Goal: Check status: Check status

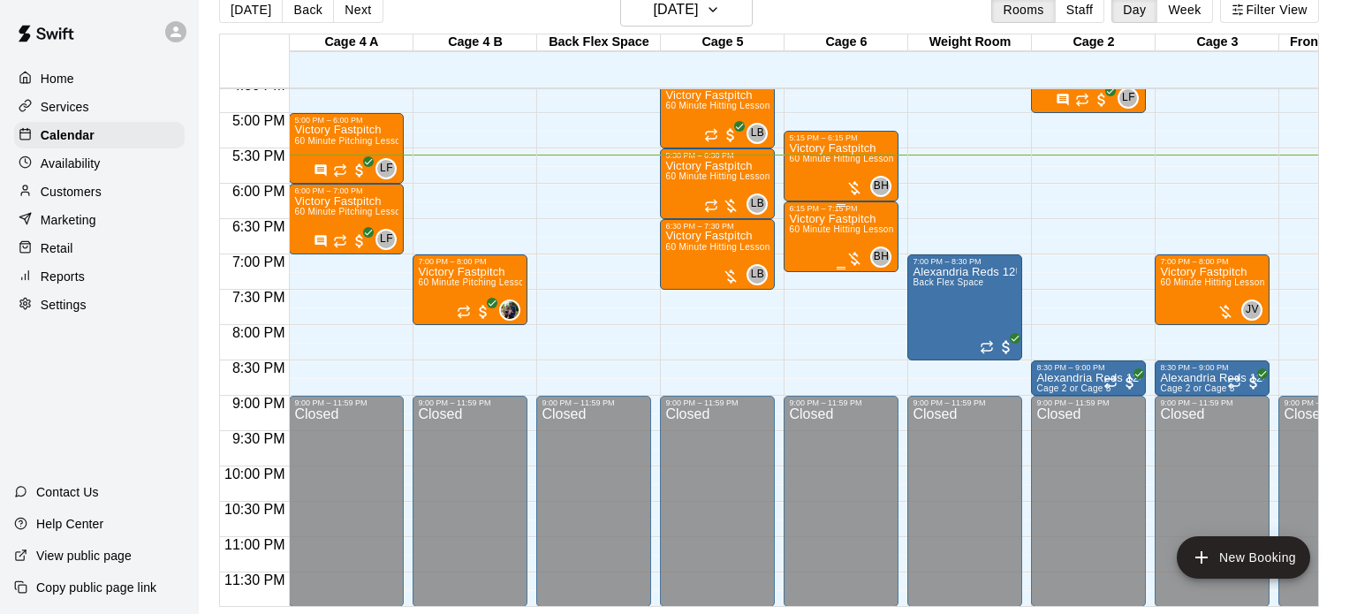
scroll to position [0, 329]
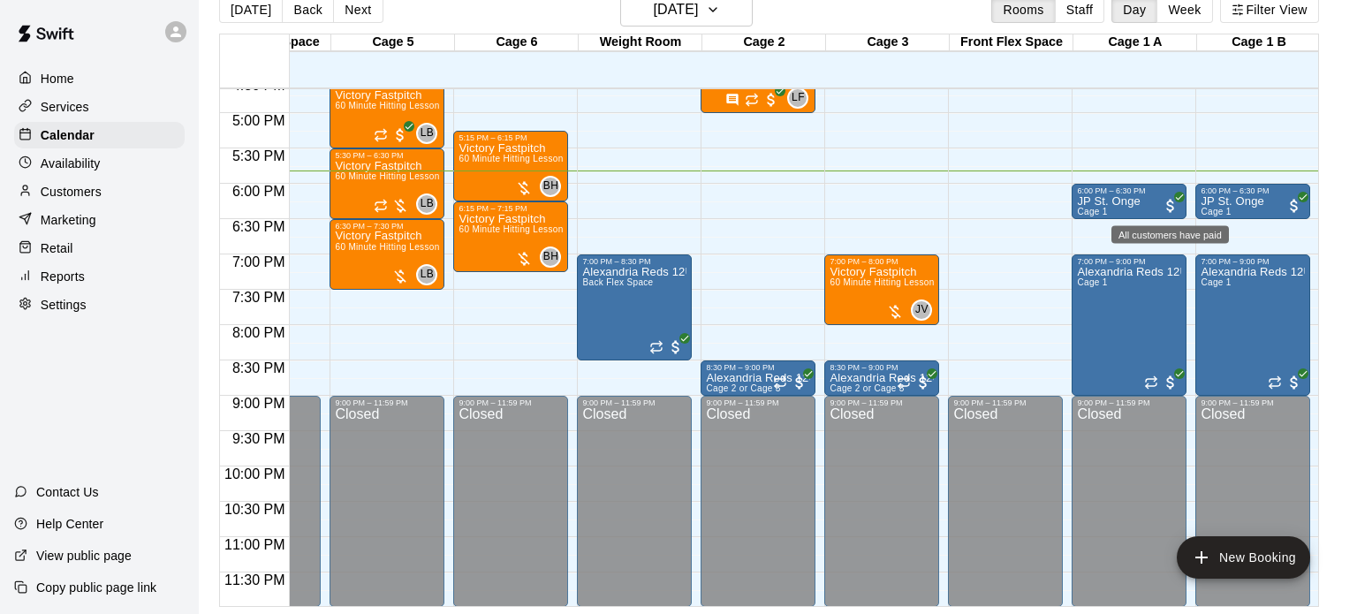
click at [1167, 203] on span "All customers have paid" at bounding box center [1170, 206] width 18 height 18
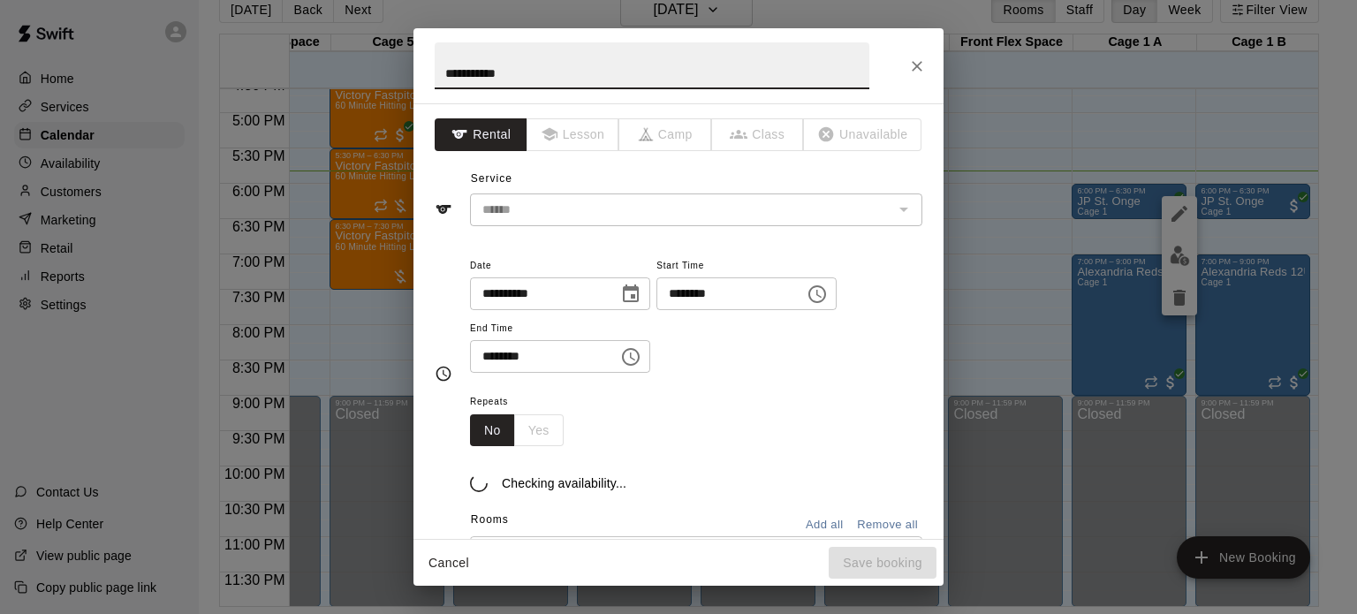
click at [1225, 228] on div "**********" at bounding box center [678, 307] width 1357 height 614
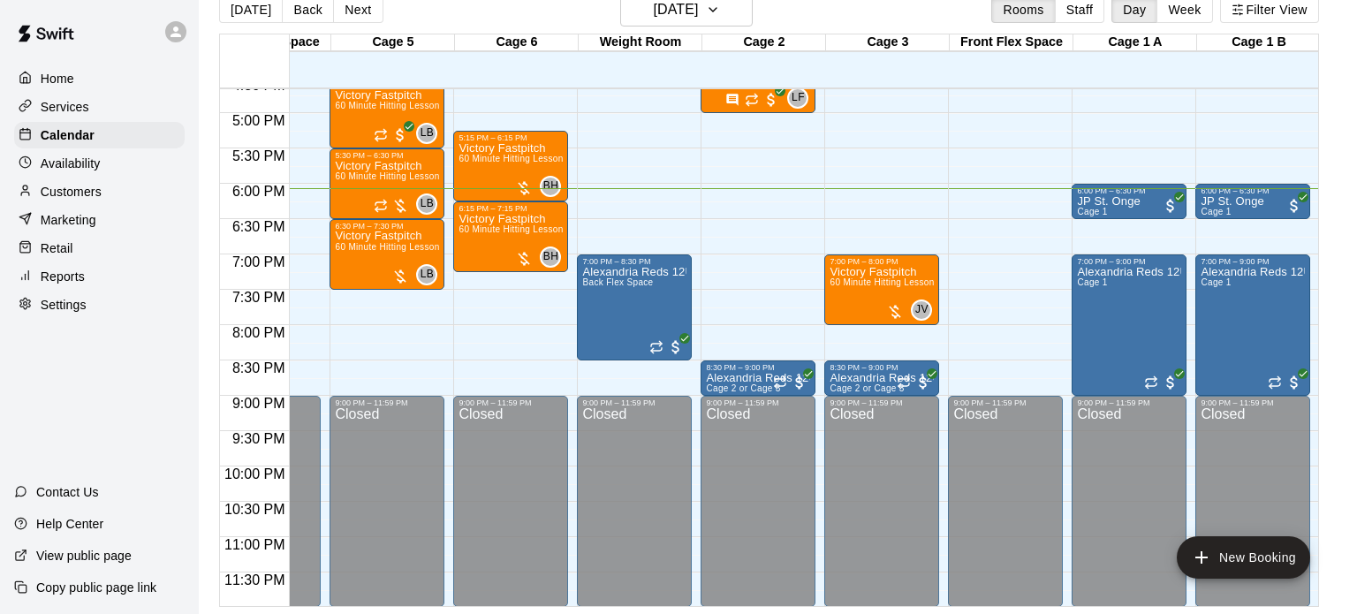
click at [242, 192] on span "6:00 PM" at bounding box center [259, 191] width 62 height 15
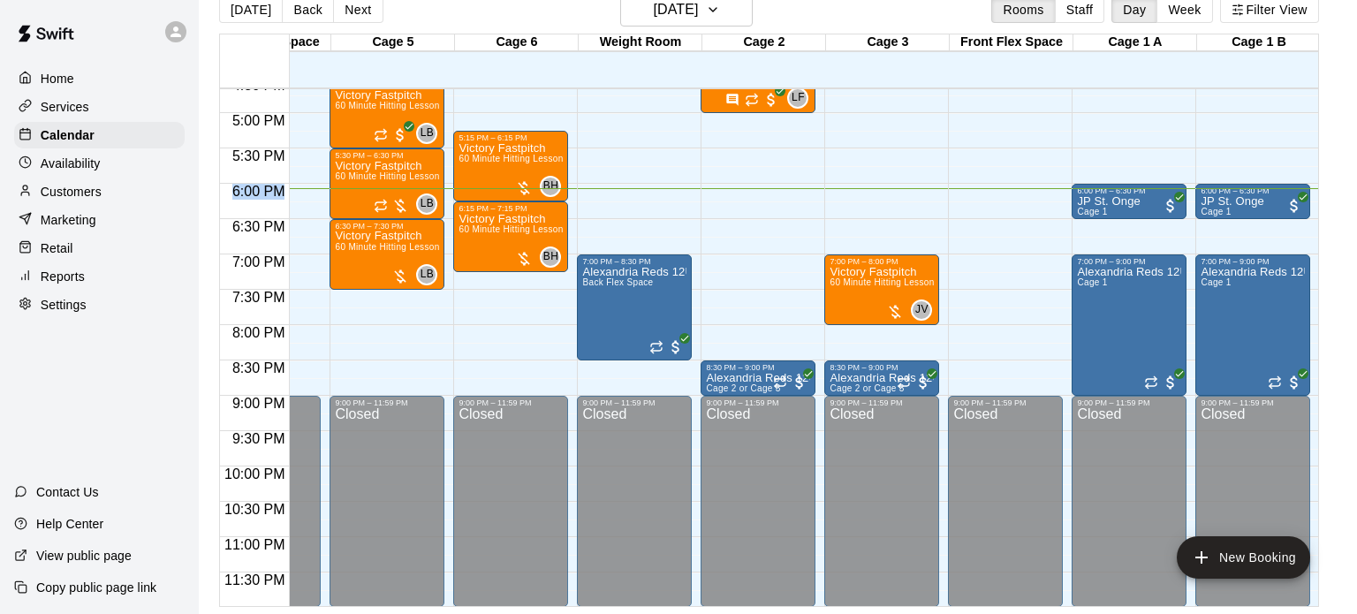
click at [242, 192] on span "6:00 PM" at bounding box center [259, 191] width 62 height 15
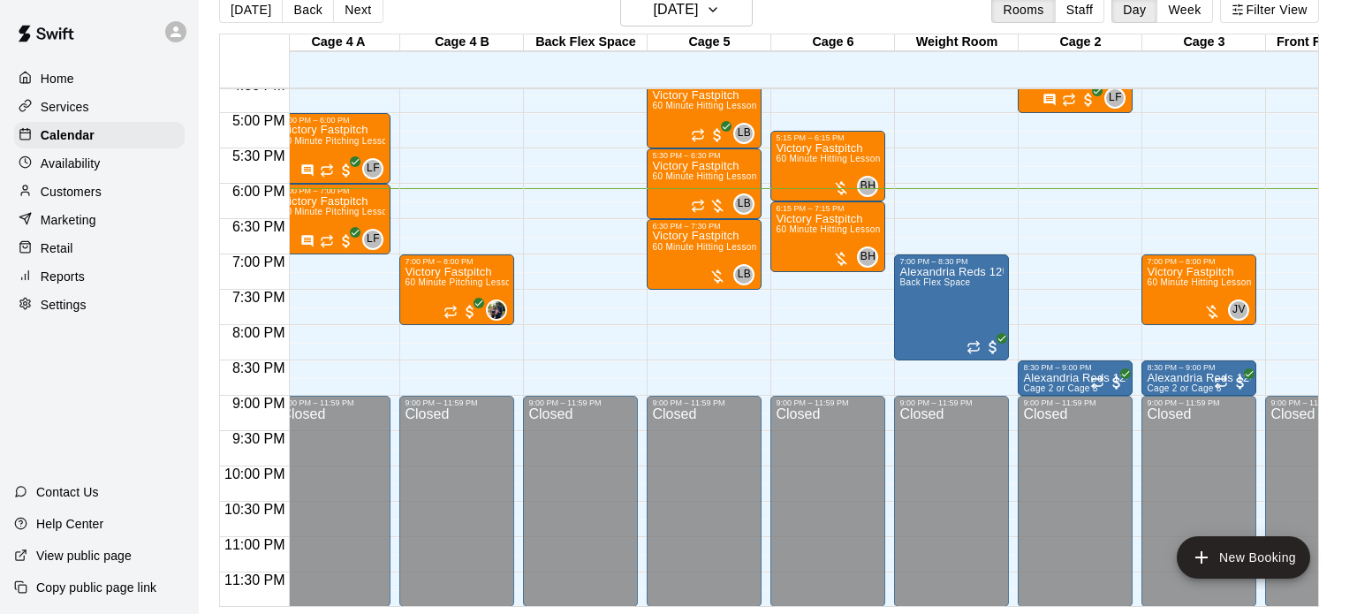
scroll to position [0, 0]
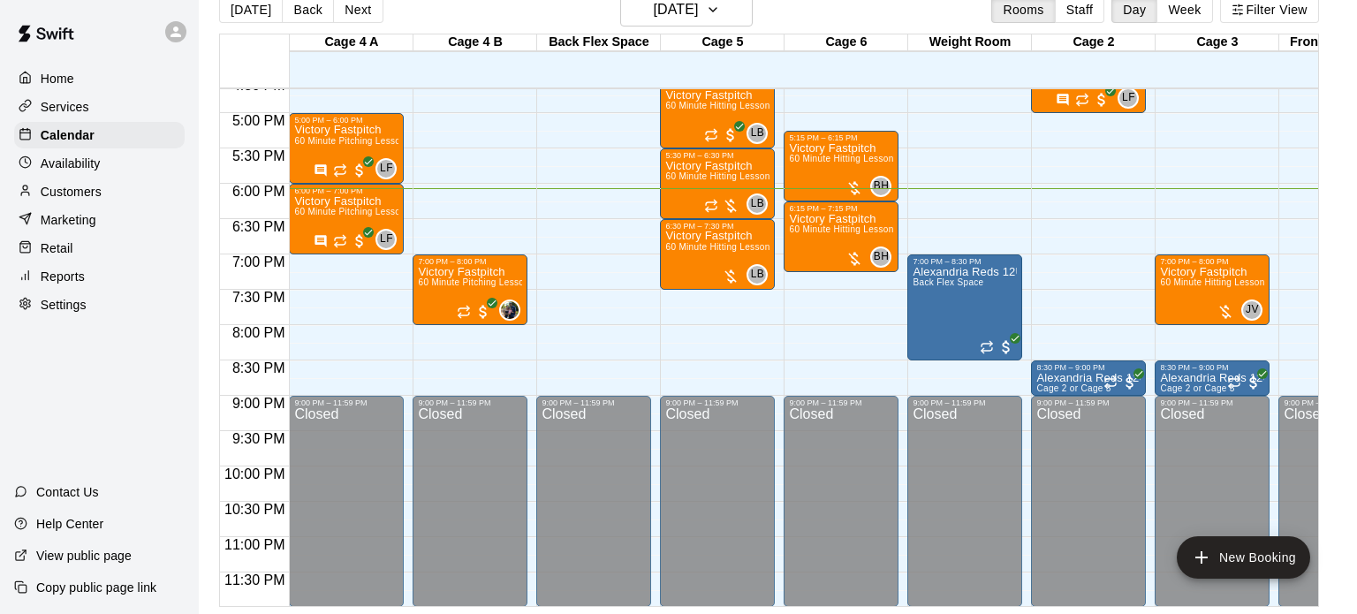
click at [240, 191] on span "6:00 PM" at bounding box center [259, 191] width 62 height 15
click at [1245, 306] on span "JV" at bounding box center [1251, 310] width 13 height 18
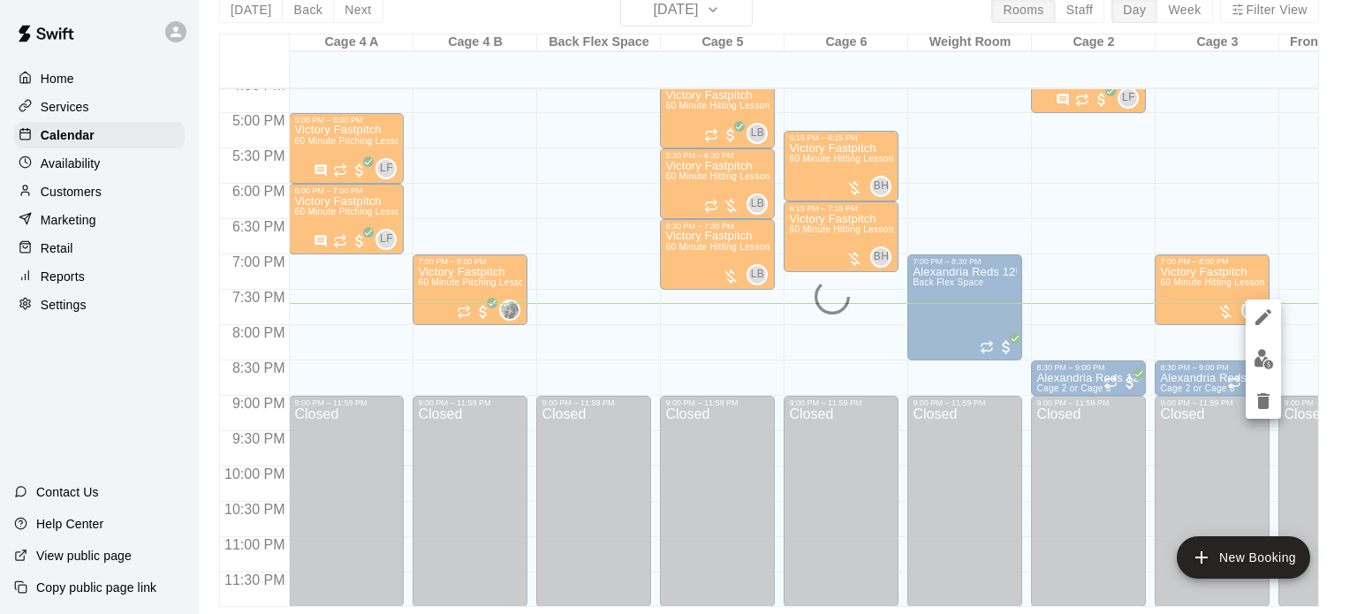
click at [1069, 470] on div at bounding box center [678, 307] width 1357 height 614
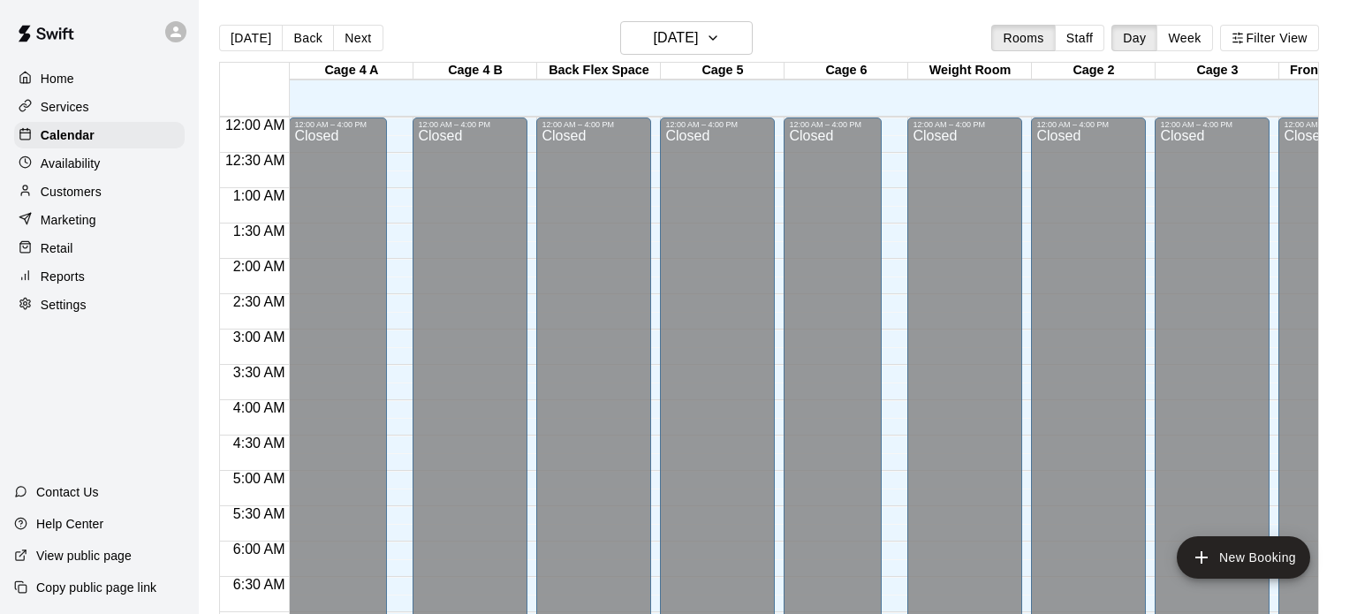
scroll to position [1124, 0]
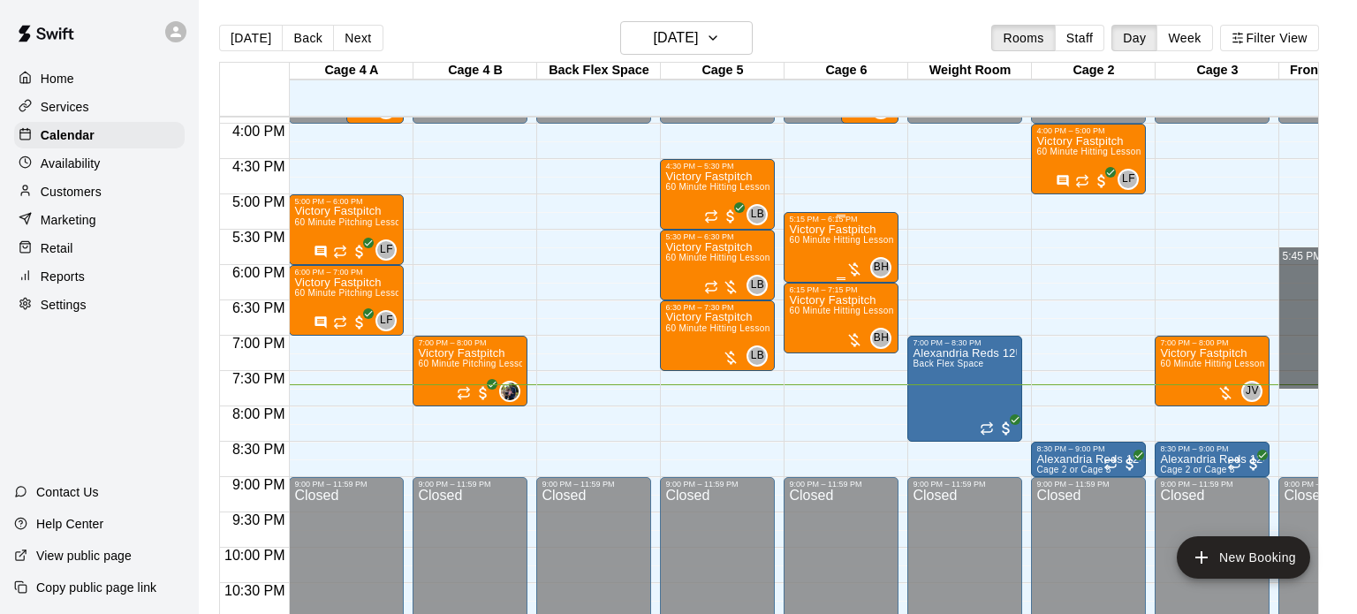
drag, startPoint x: 1290, startPoint y: 251, endPoint x: 860, endPoint y: 274, distance: 430.8
click at [860, 274] on div "12:00 AM 12:30 AM 1:00 AM 1:30 AM 2:00 AM 2:30 AM 3:00 AM 3:30 AM 4:00 AM 4:30 …" at bounding box center [769, 375] width 1098 height 518
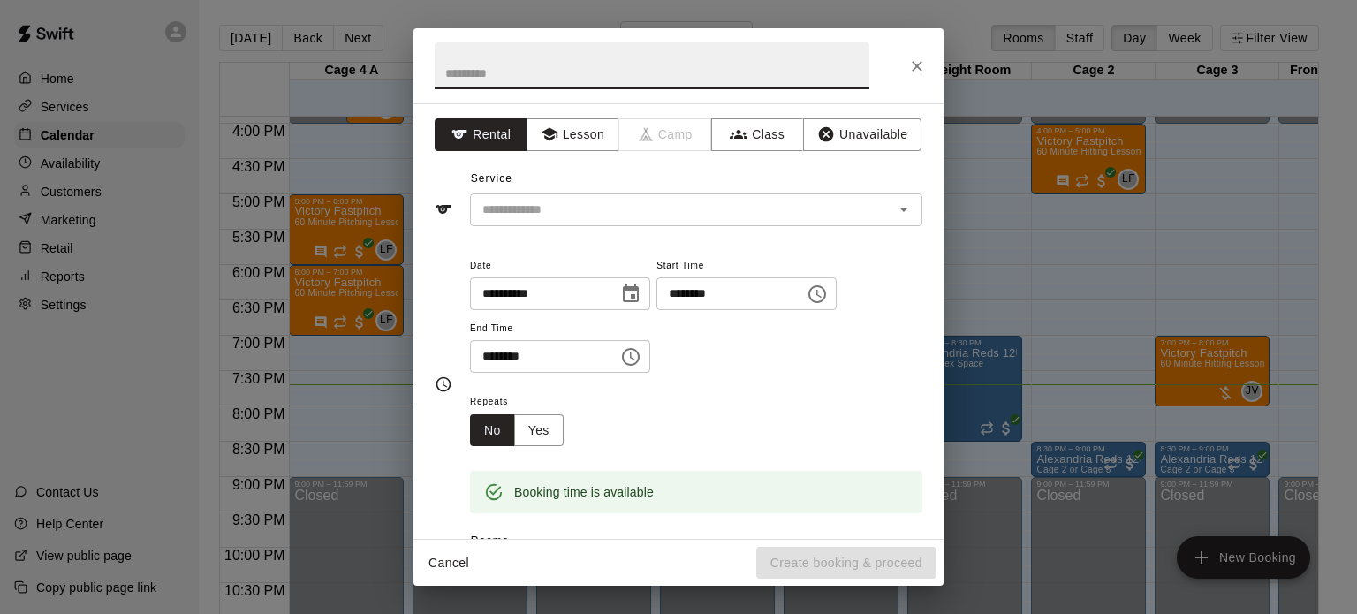
click at [919, 65] on icon "Close" at bounding box center [917, 66] width 18 height 18
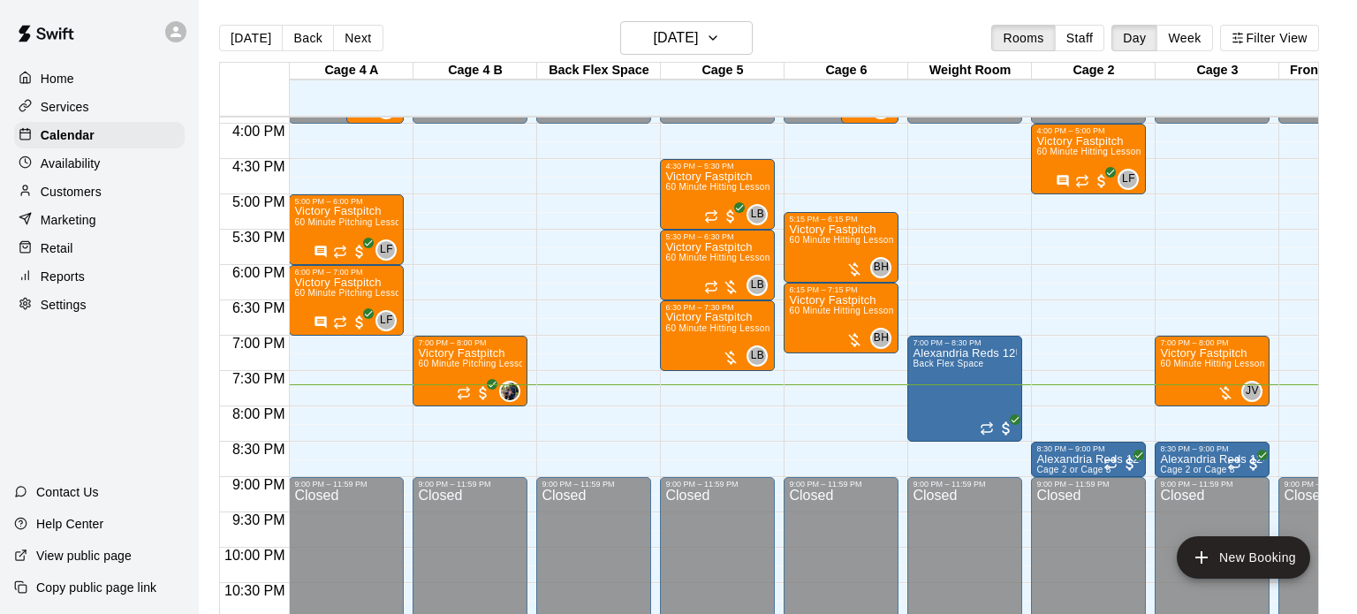
drag, startPoint x: 1290, startPoint y: 75, endPoint x: 1229, endPoint y: 85, distance: 62.6
click at [1229, 85] on div "Cage 4 A 10 Fri Cage 4 B 10 Fri Back Flex Space 10 Fri Cage 5 10 Fri Cage 6 10 …" at bounding box center [769, 89] width 1099 height 53
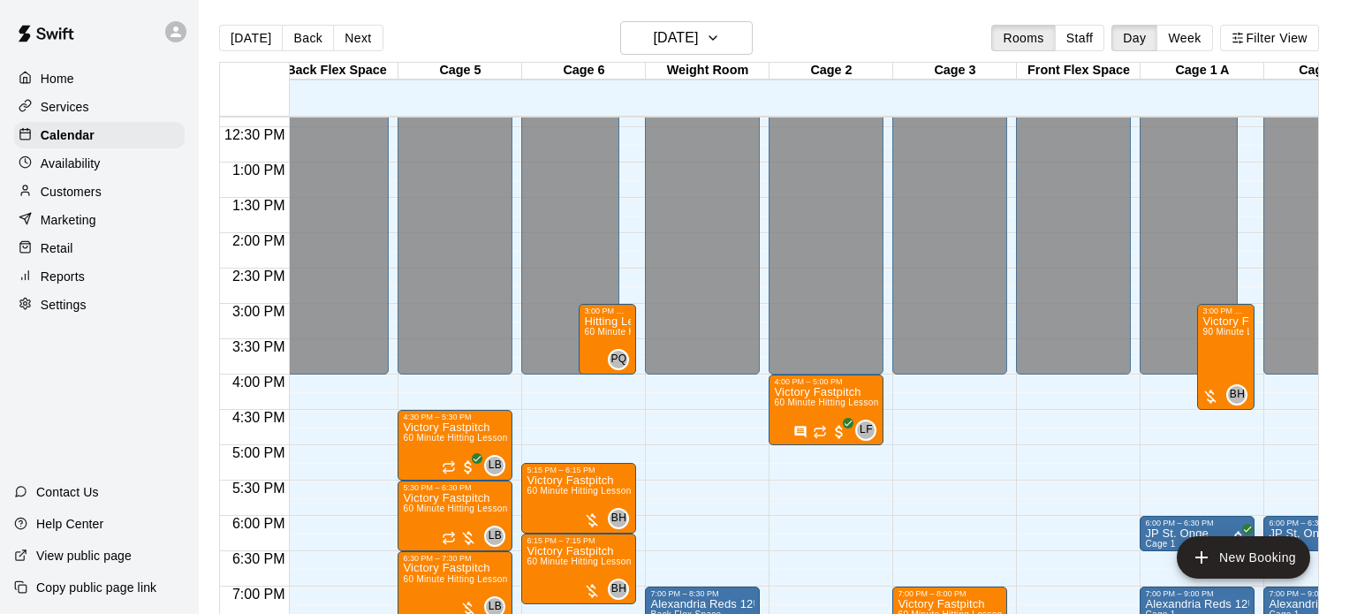
scroll to position [0, 45]
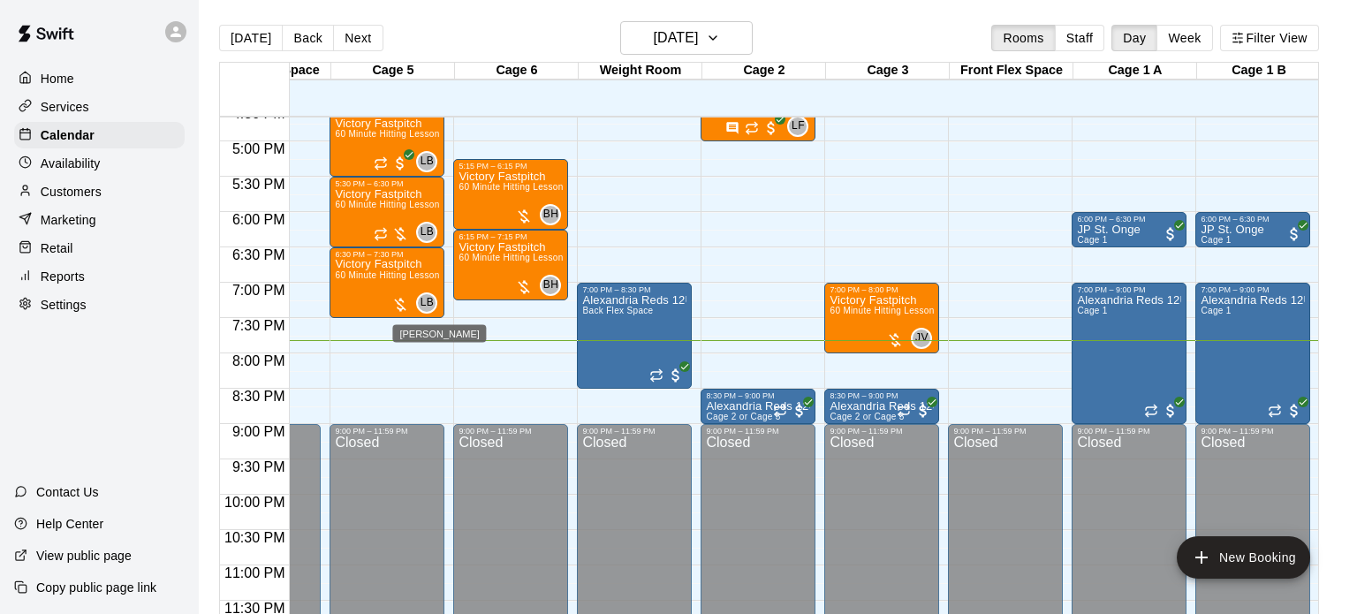
scroll to position [28, 0]
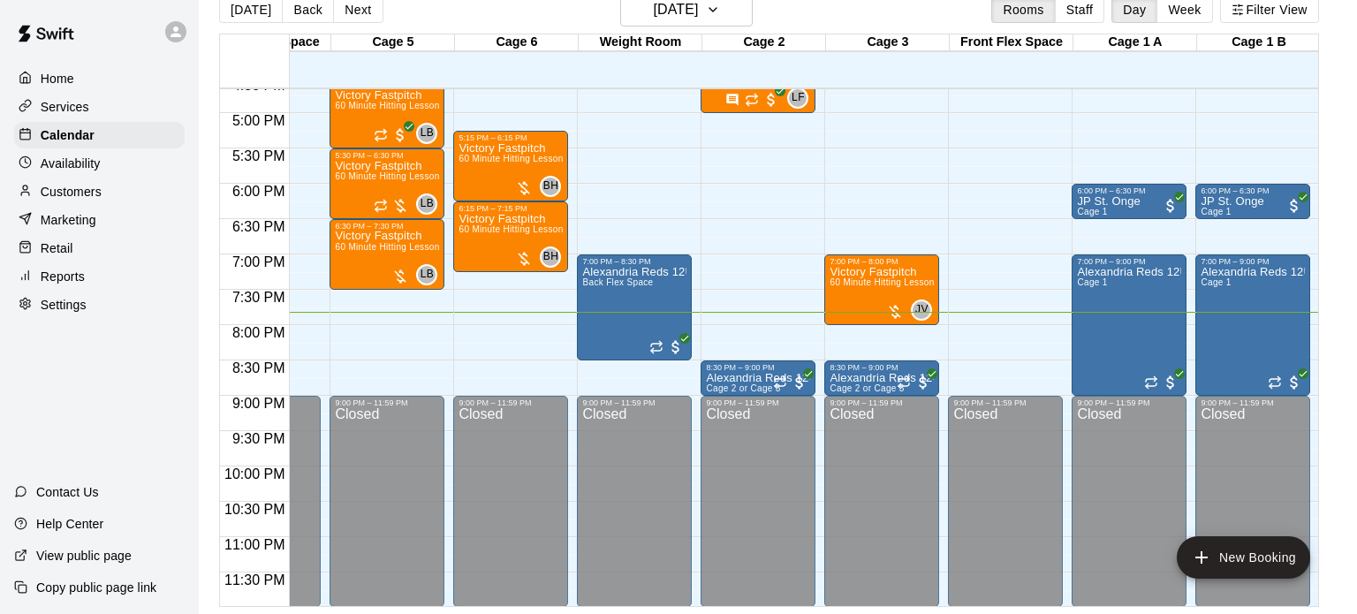
click at [444, 322] on div at bounding box center [391, 316] width 123 height 18
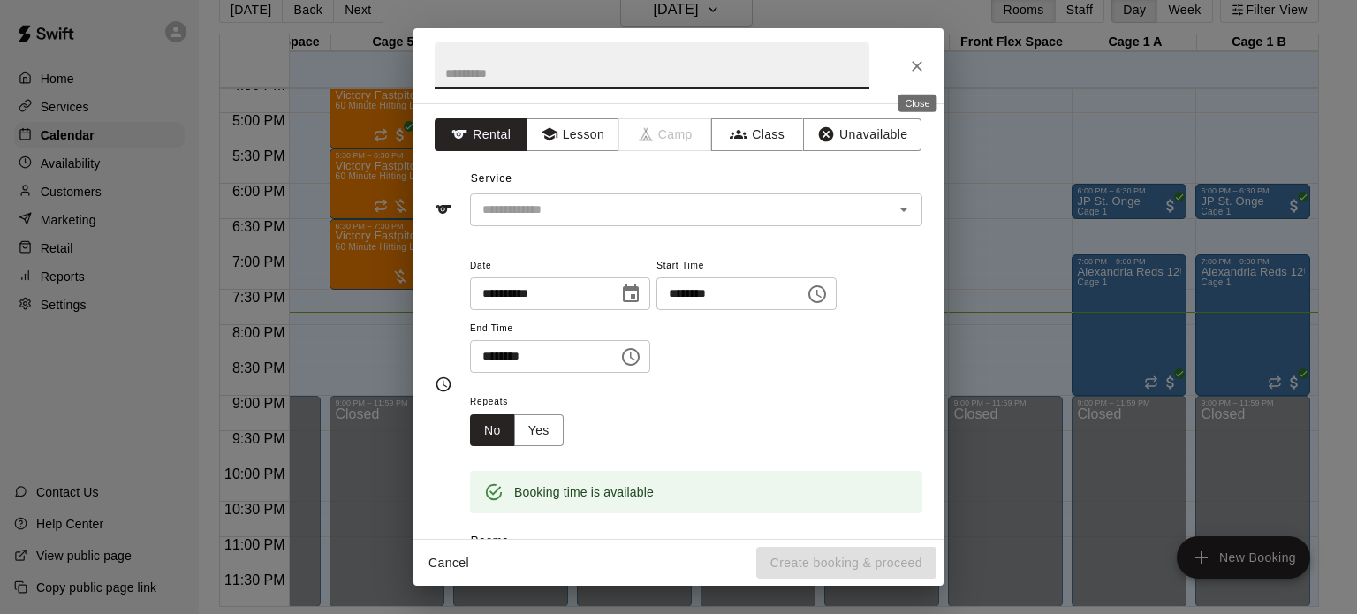
click at [905, 63] on button "Close" at bounding box center [917, 66] width 32 height 32
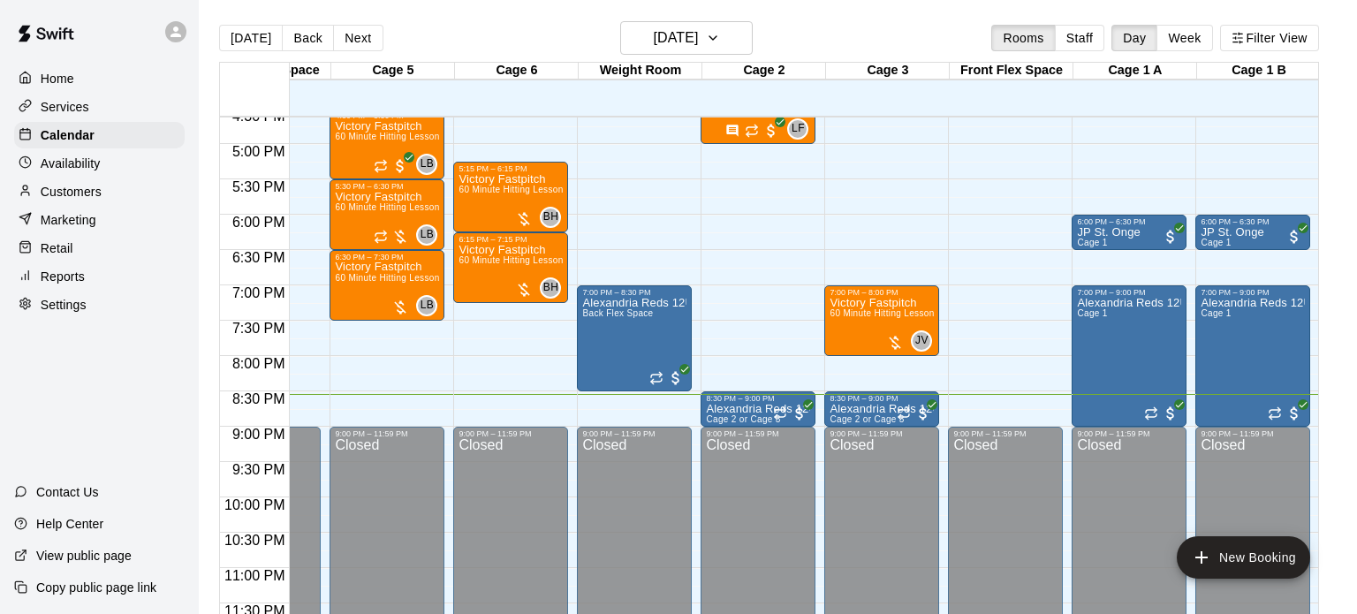
scroll to position [1177, 330]
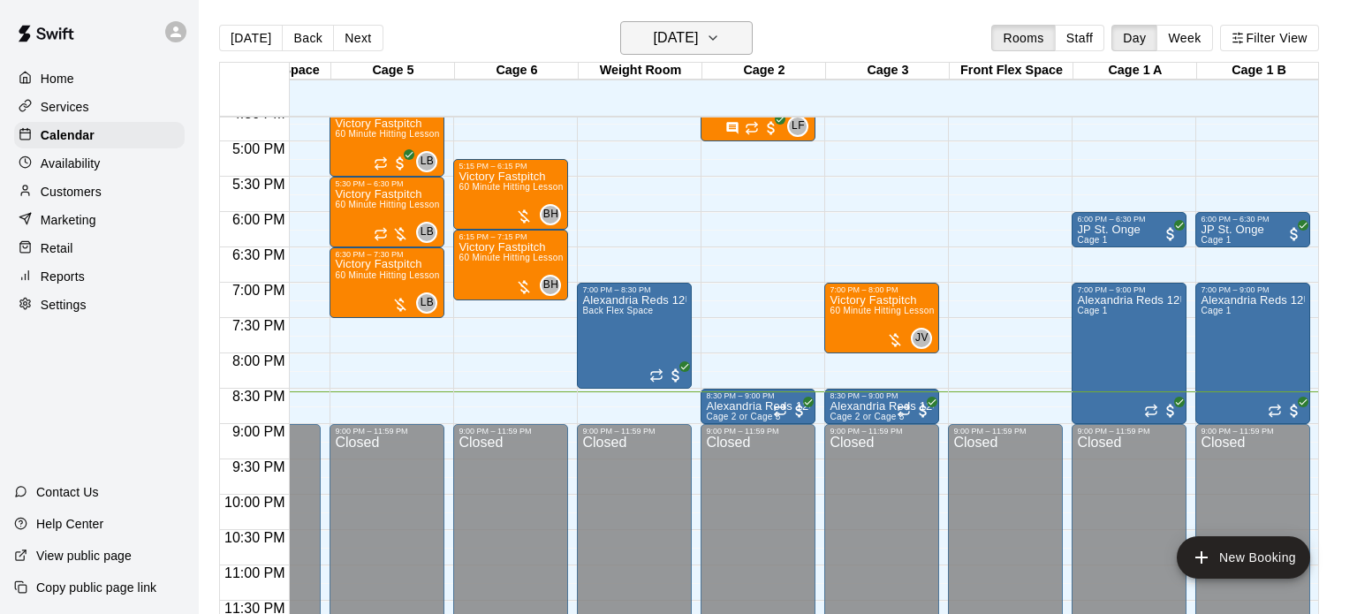
click at [698, 26] on h6 "[DATE]" at bounding box center [675, 38] width 45 height 25
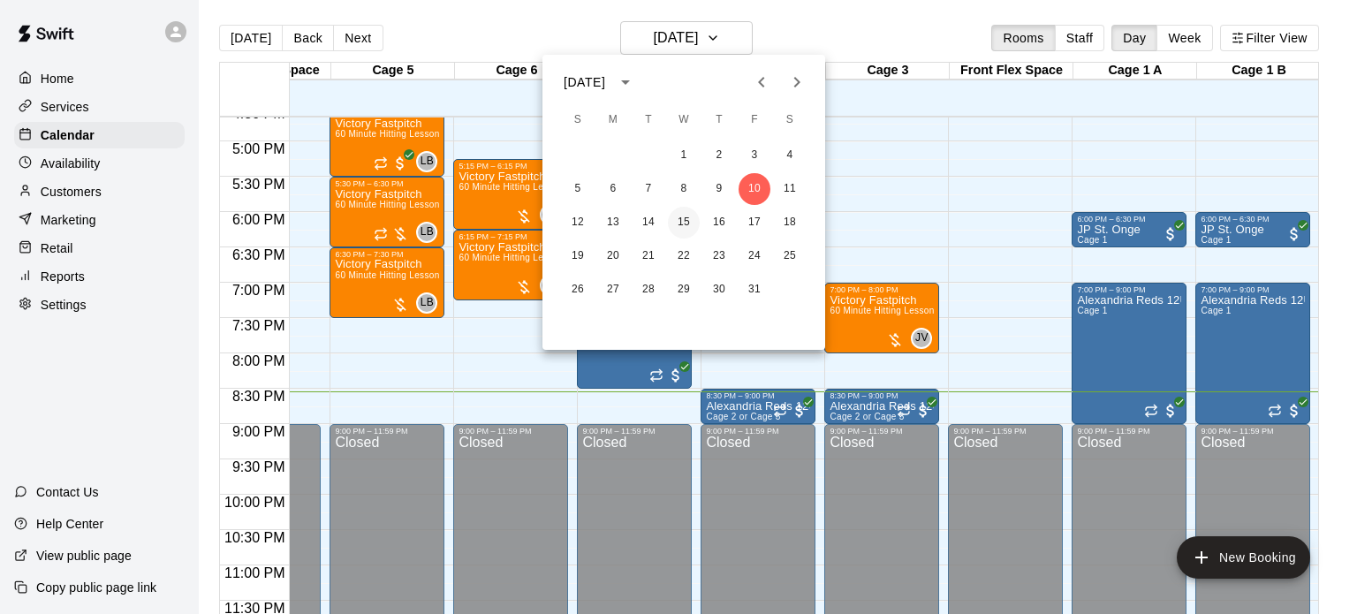
click at [682, 230] on button "15" at bounding box center [684, 223] width 32 height 32
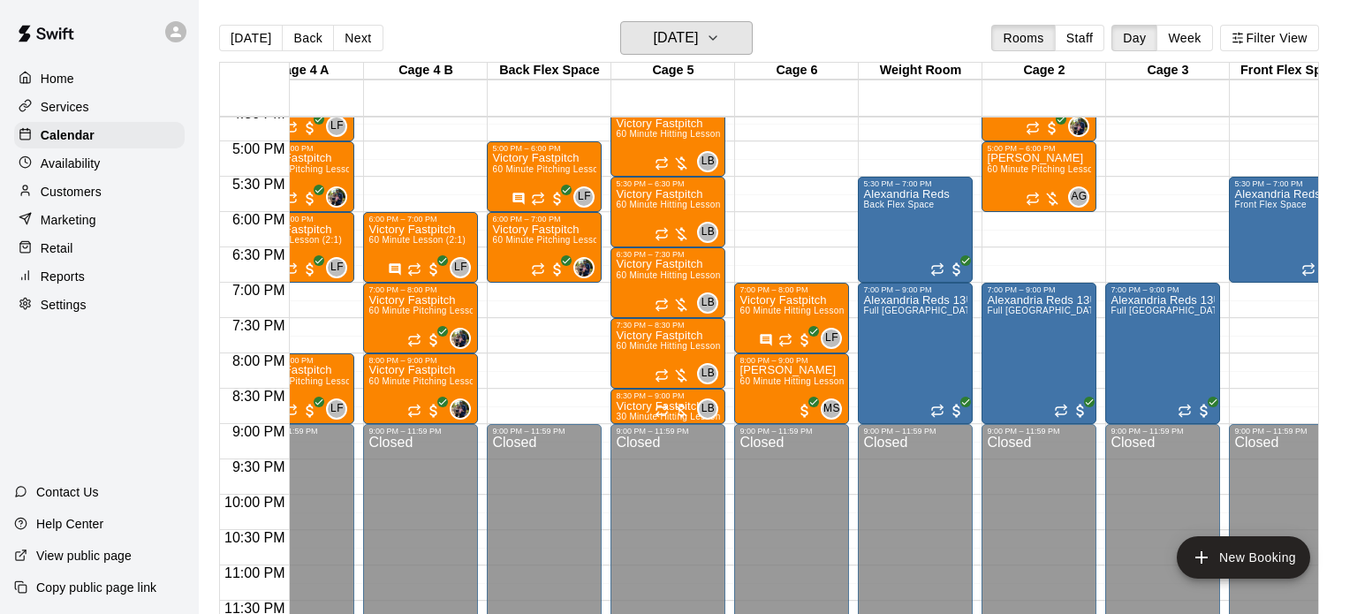
scroll to position [0, 0]
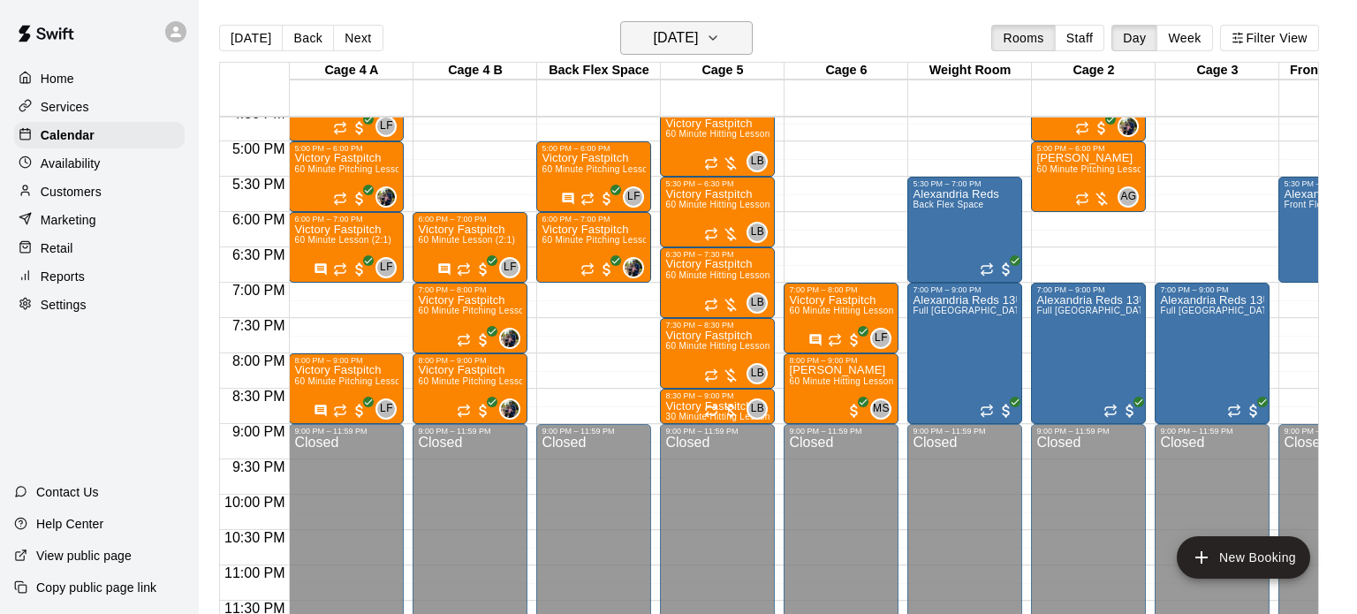
click at [698, 45] on h6 "Wednesday Oct 15" at bounding box center [675, 38] width 45 height 25
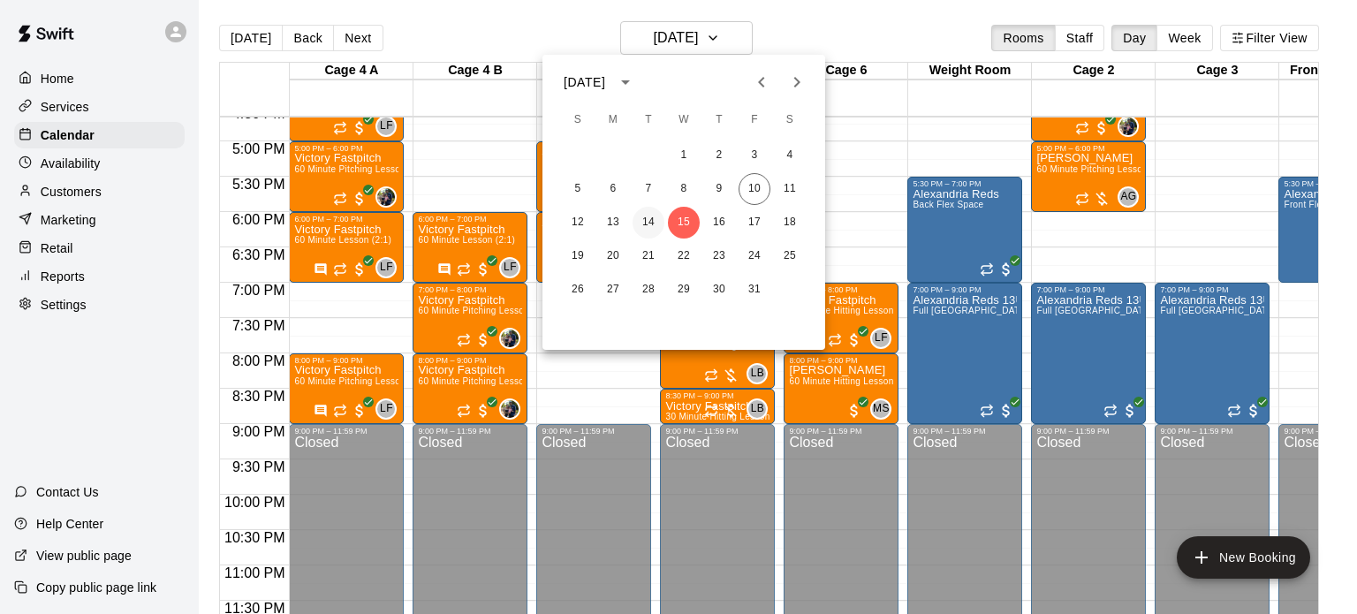
click at [639, 218] on button "14" at bounding box center [648, 223] width 32 height 32
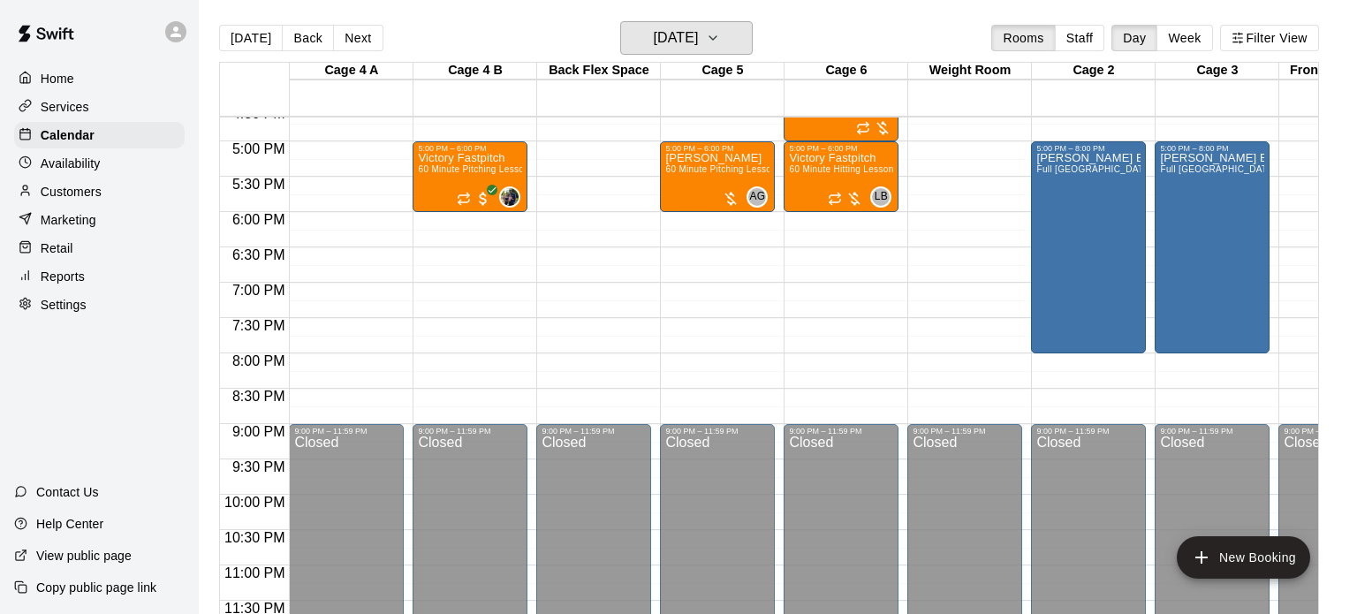
scroll to position [0, 329]
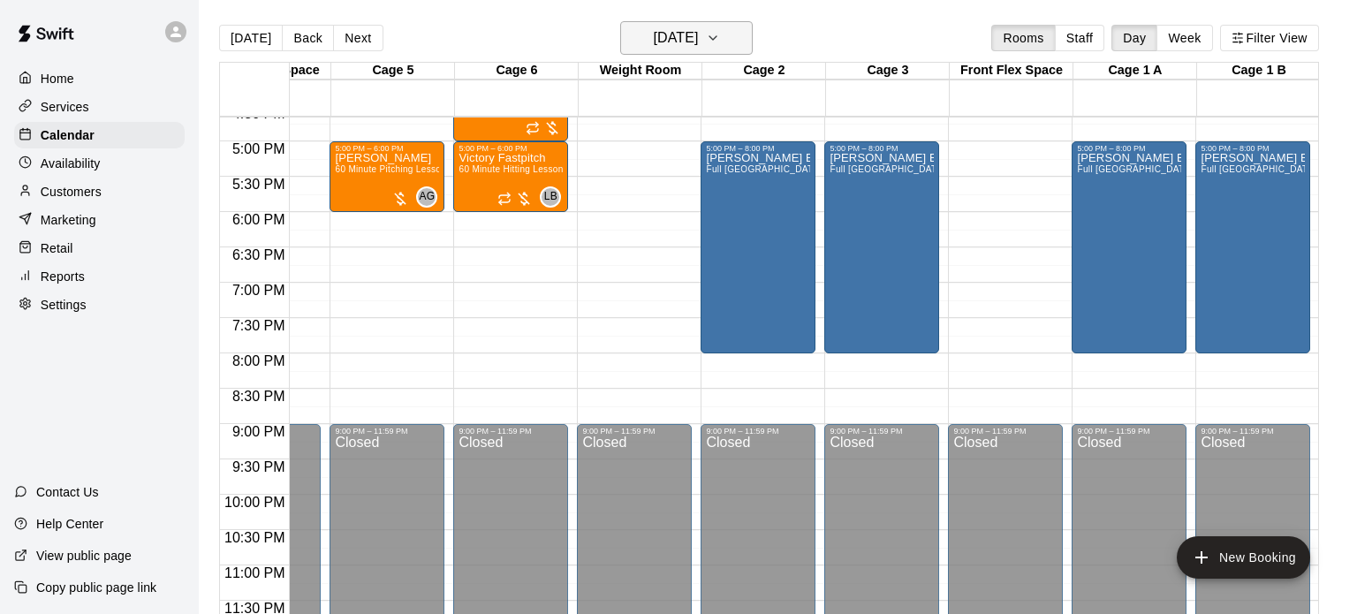
click at [727, 38] on button "Tuesday Oct 14" at bounding box center [686, 38] width 132 height 34
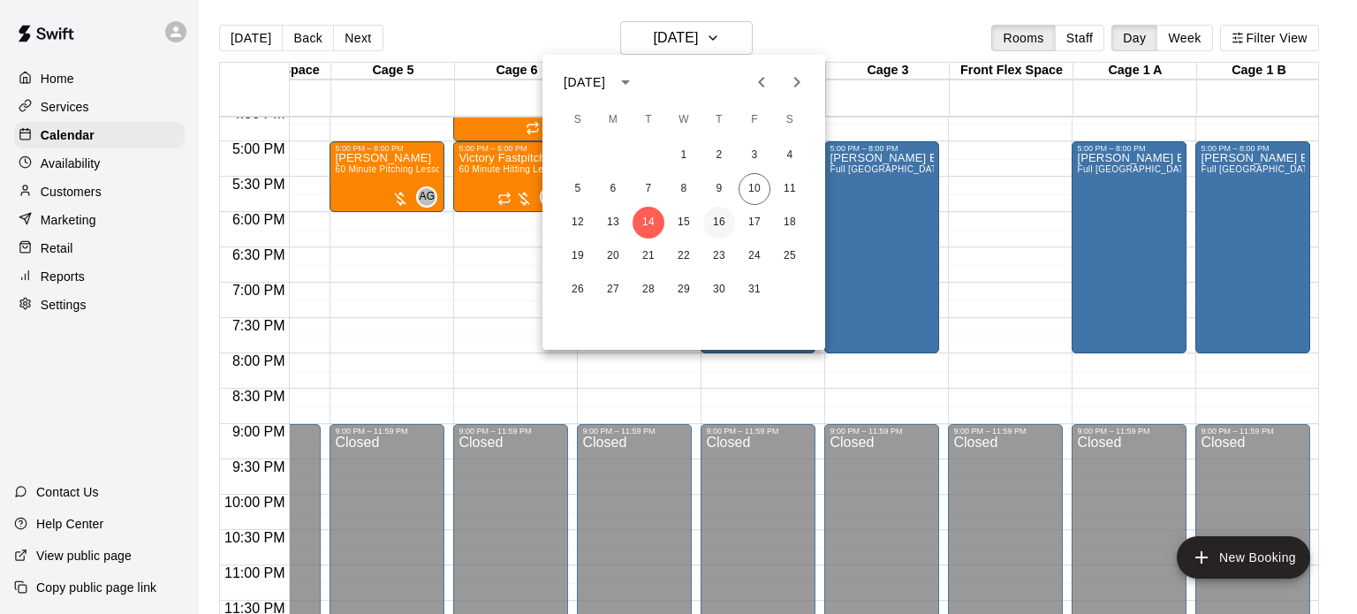
click at [722, 215] on button "16" at bounding box center [719, 223] width 32 height 32
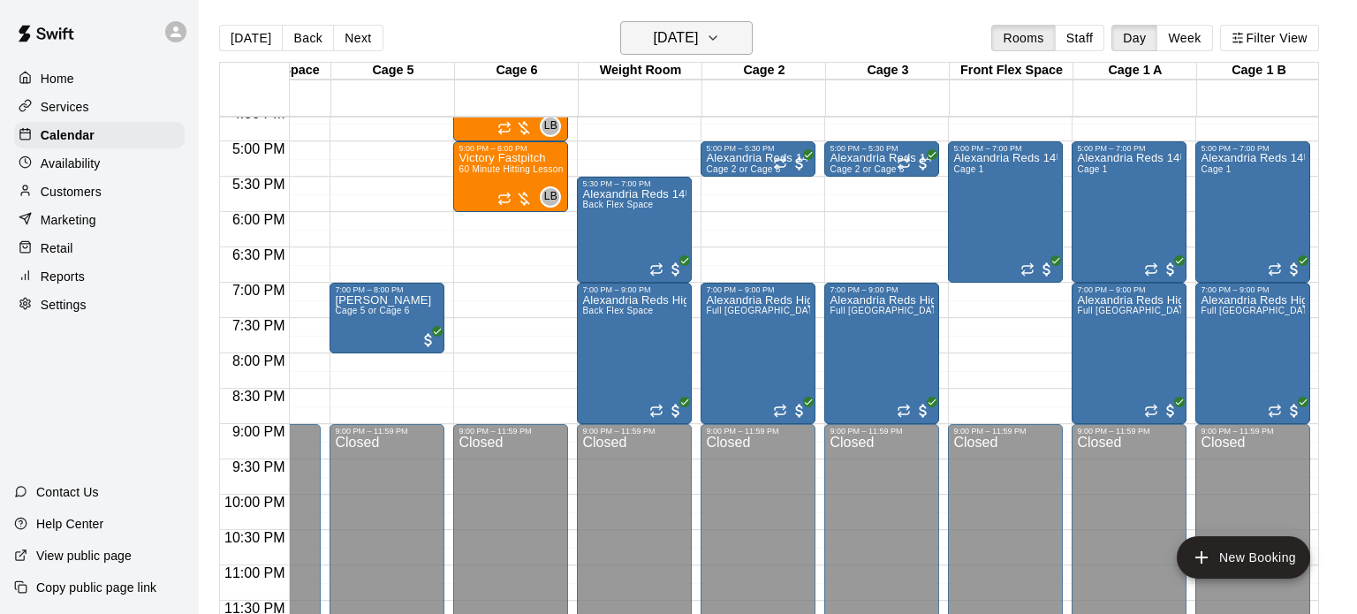
click at [740, 49] on button "Thursday Oct 16" at bounding box center [686, 38] width 132 height 34
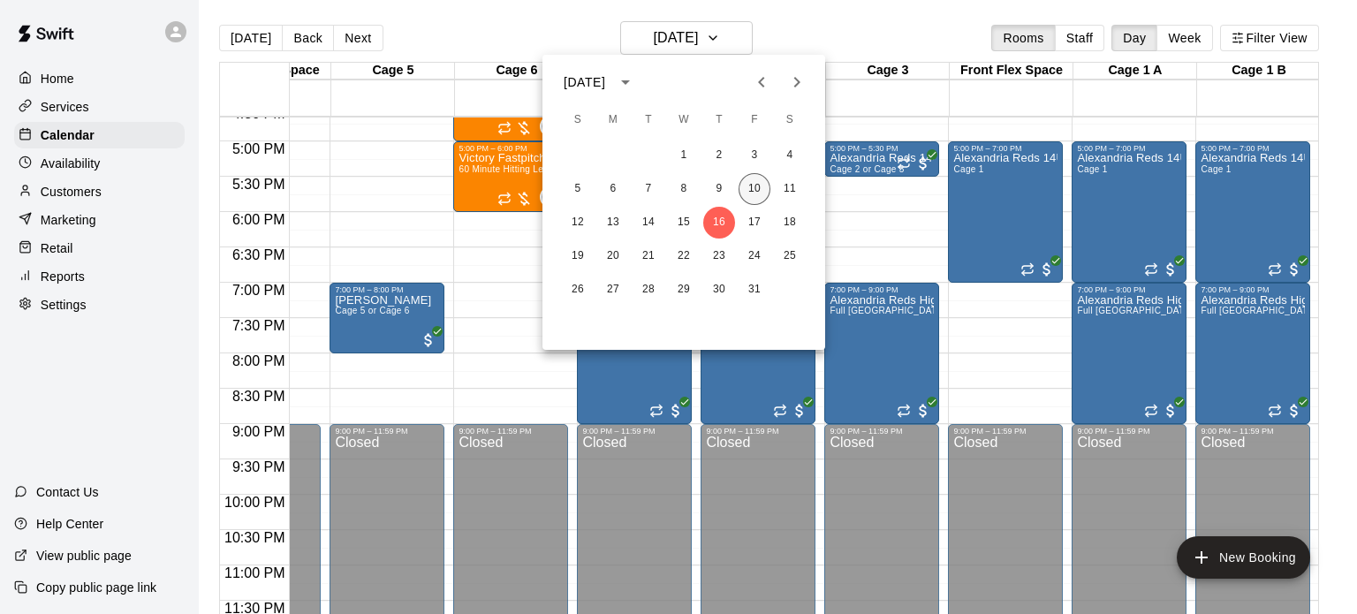
click at [753, 186] on button "10" at bounding box center [754, 189] width 32 height 32
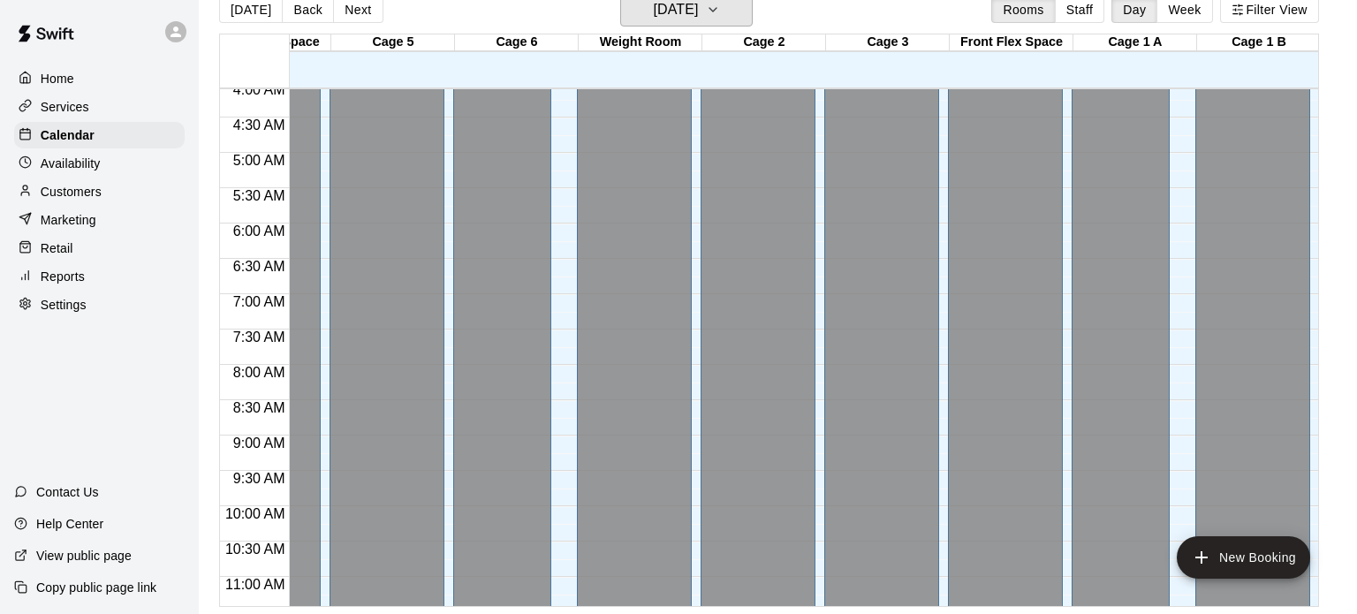
scroll to position [1177, 330]
